Goal: Check status: Check status

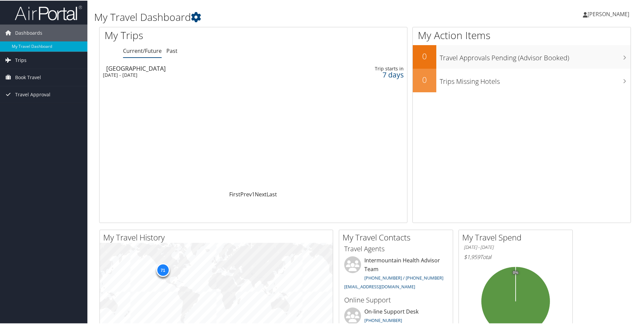
click at [19, 61] on span "Trips" at bounding box center [20, 59] width 11 height 17
click at [20, 72] on link "Current/Future Trips" at bounding box center [43, 73] width 87 height 10
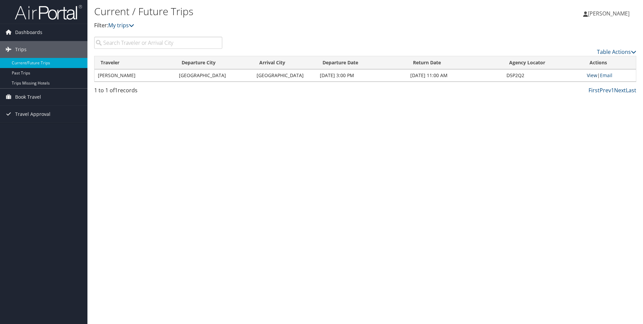
click at [592, 75] on link "View" at bounding box center [592, 75] width 10 height 6
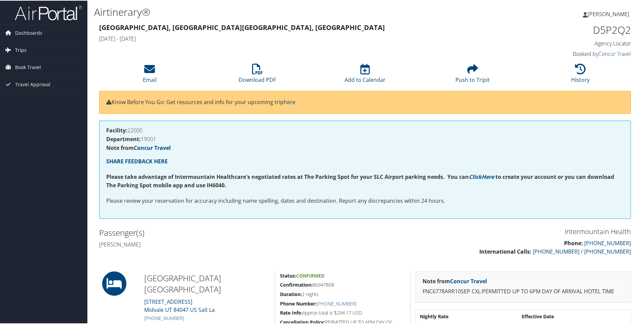
click at [18, 52] on span "Trips" at bounding box center [20, 49] width 11 height 17
click at [17, 61] on link "Current/Future Trips" at bounding box center [43, 63] width 87 height 10
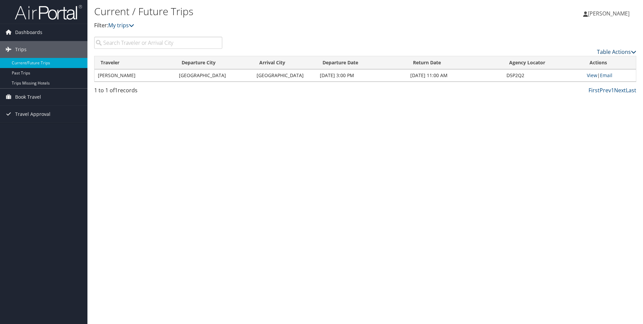
click at [629, 49] on link "Table Actions" at bounding box center [616, 51] width 39 height 7
click at [629, 49] on div at bounding box center [321, 162] width 643 height 324
click at [18, 35] on span "Dashboards" at bounding box center [28, 32] width 27 height 17
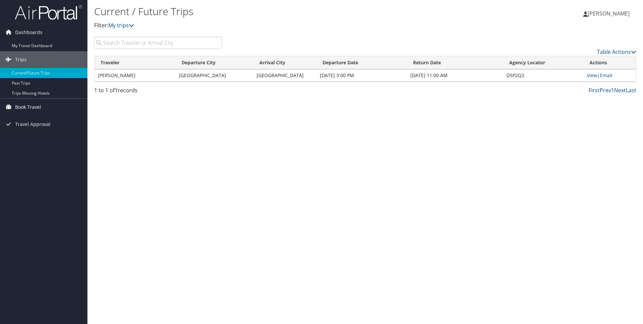
click at [22, 104] on span "Book Travel" at bounding box center [28, 107] width 26 height 17
click at [24, 137] on link "Book/Manage Online Trips" at bounding box center [43, 141] width 87 height 10
